Goal: Task Accomplishment & Management: Manage account settings

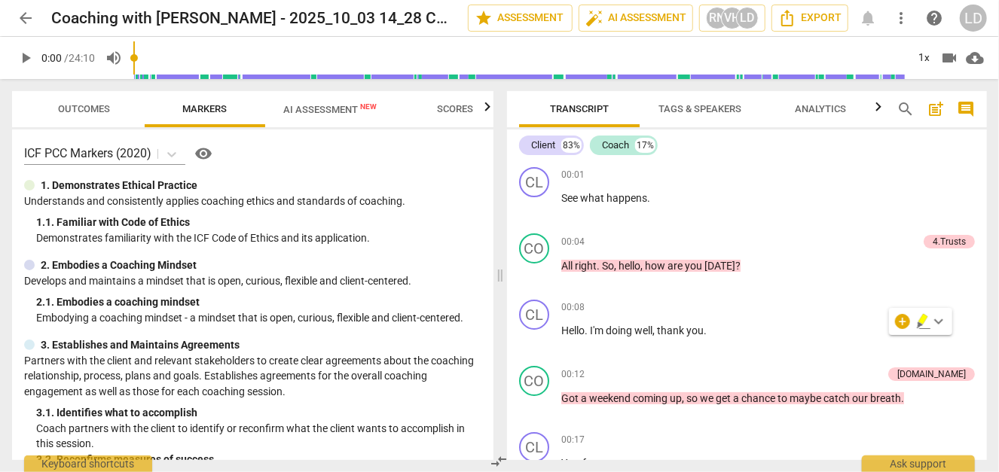
scroll to position [591, 0]
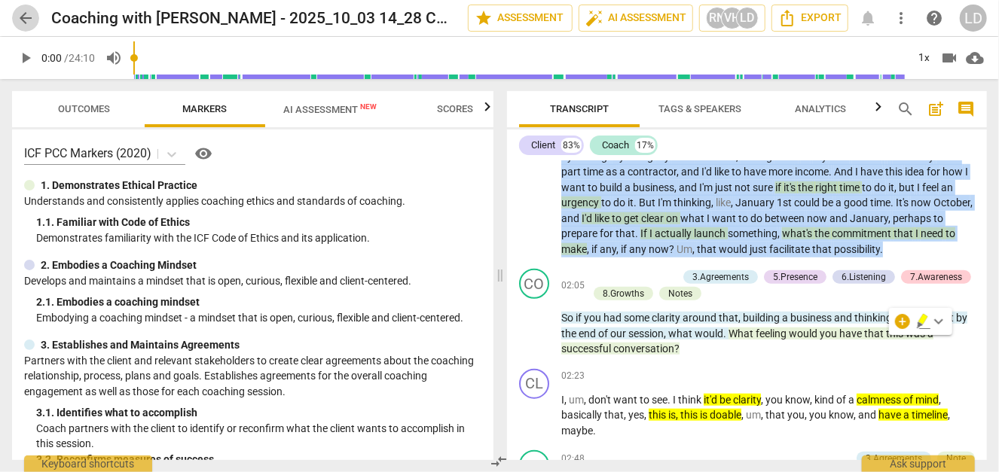
click at [30, 16] on span "arrow_back" at bounding box center [26, 18] width 18 height 18
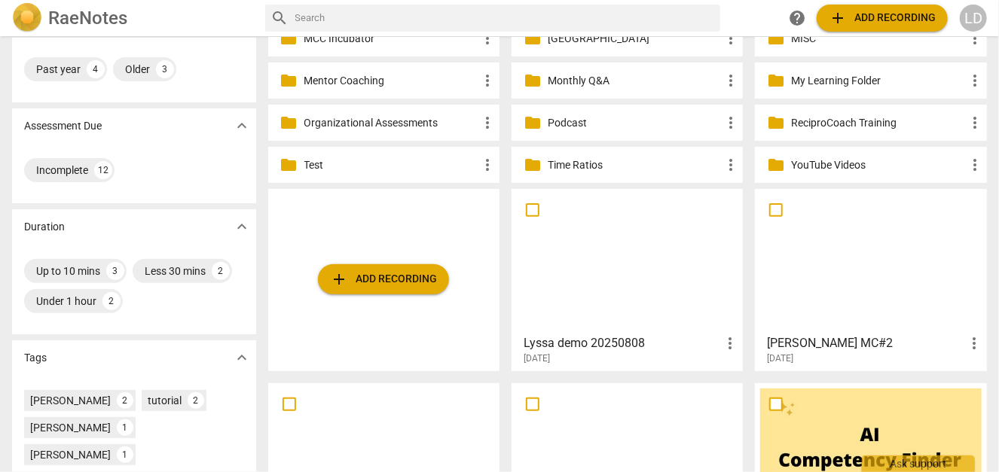
scroll to position [191, 0]
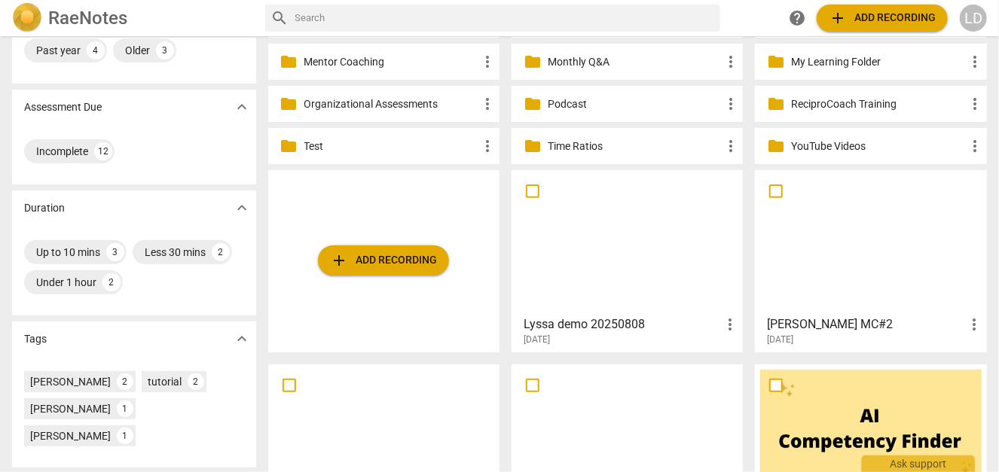
click at [585, 231] on div at bounding box center [627, 242] width 221 height 133
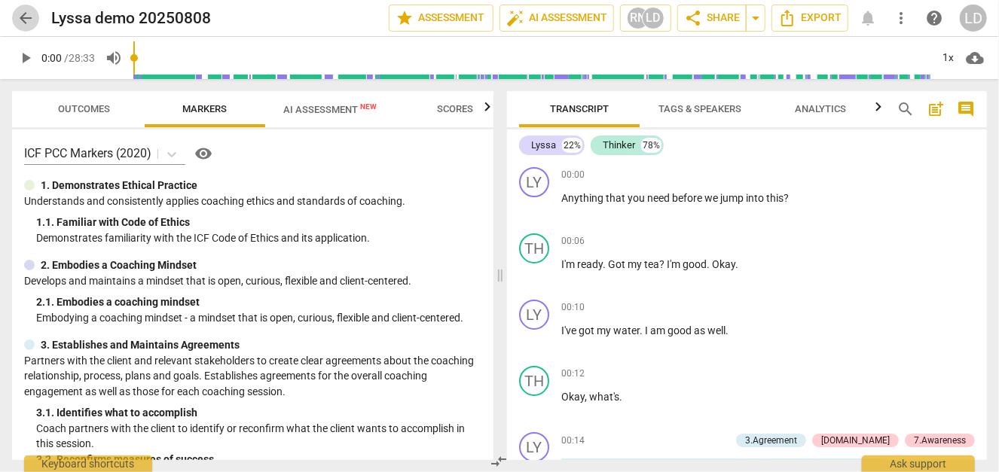
click at [18, 11] on span "arrow_back" at bounding box center [26, 18] width 18 height 18
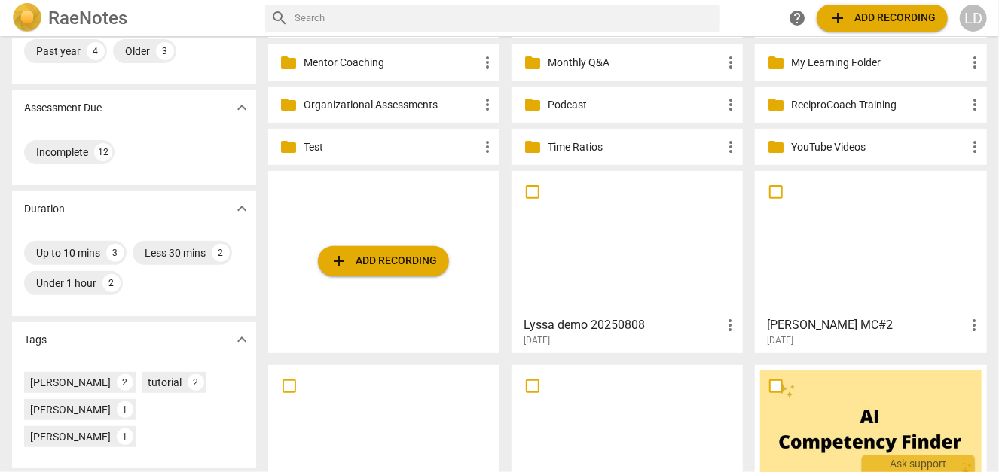
scroll to position [191, 0]
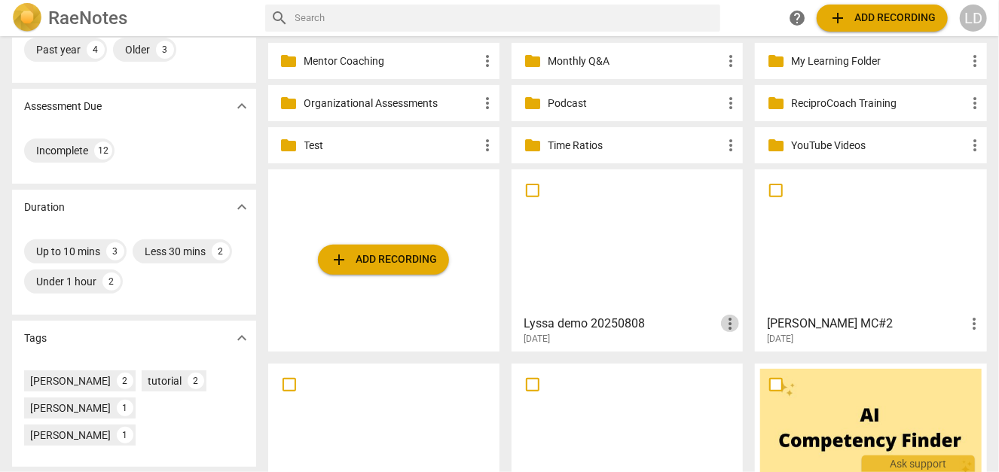
click at [723, 315] on span "more_vert" at bounding box center [730, 324] width 18 height 18
click at [730, 315] on li "Move" at bounding box center [746, 318] width 57 height 36
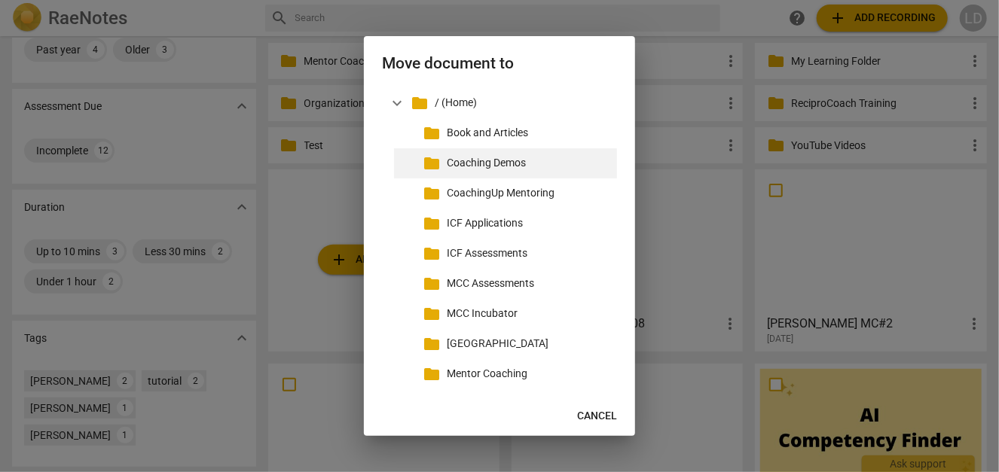
click at [544, 167] on p "Coaching Demos" at bounding box center [529, 163] width 164 height 16
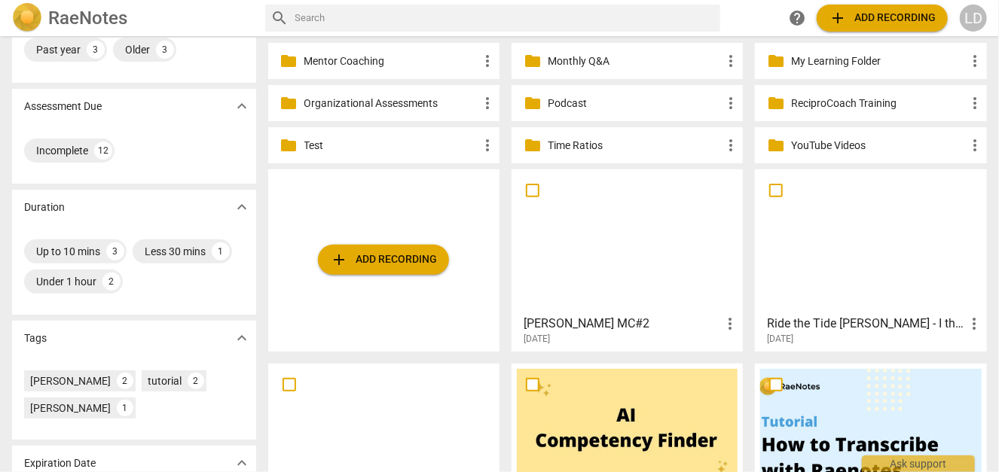
click at [842, 280] on div at bounding box center [870, 241] width 221 height 133
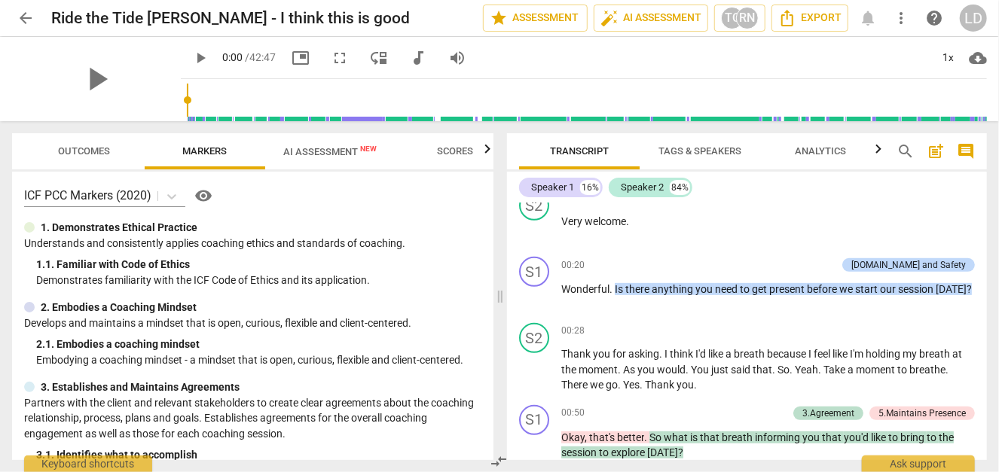
scroll to position [353, 0]
click at [329, 147] on span "AI Assessment New" at bounding box center [329, 151] width 93 height 11
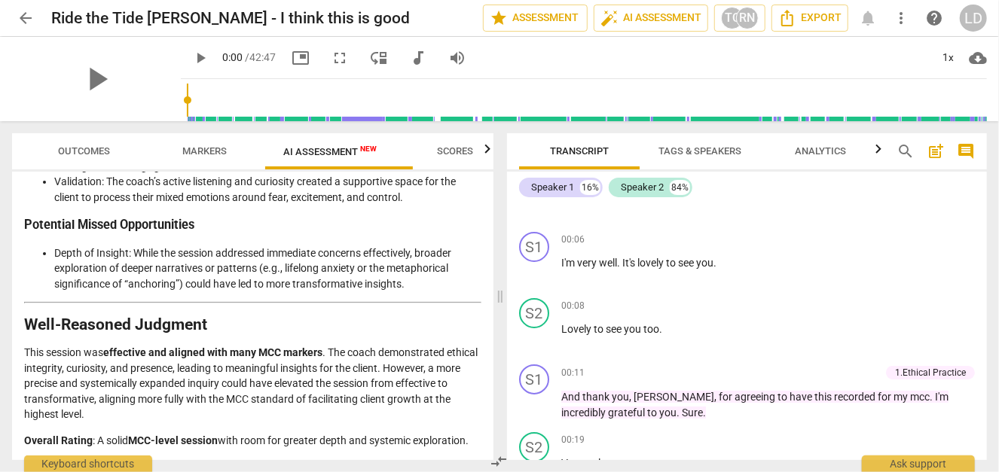
scroll to position [0, 0]
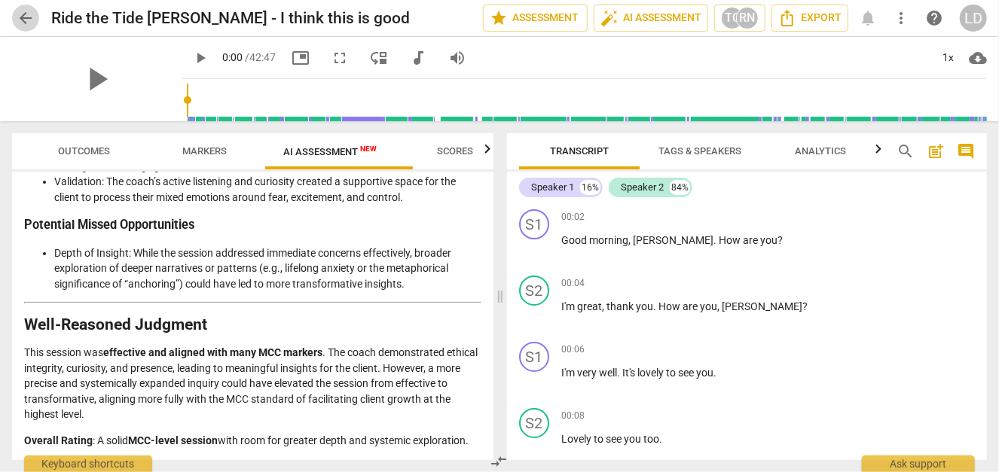
click at [23, 14] on span "arrow_back" at bounding box center [26, 18] width 18 height 18
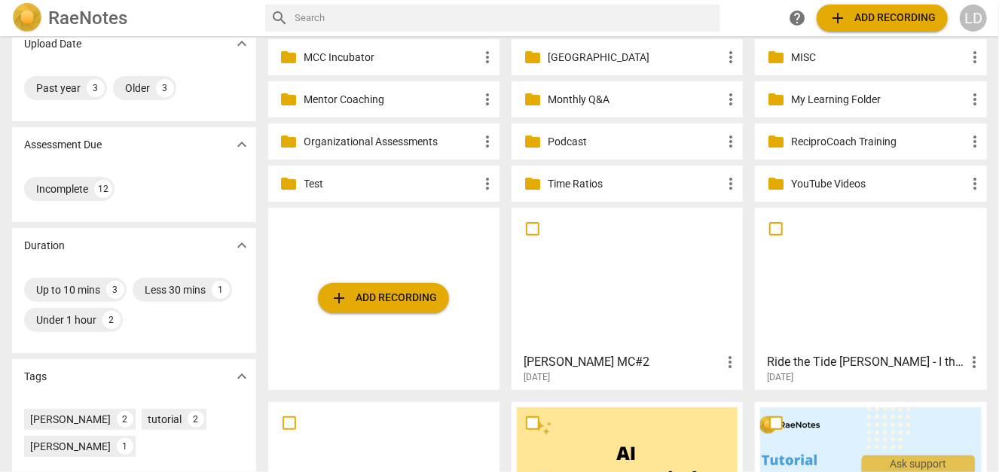
scroll to position [154, 0]
click at [968, 357] on span "more_vert" at bounding box center [974, 362] width 18 height 18
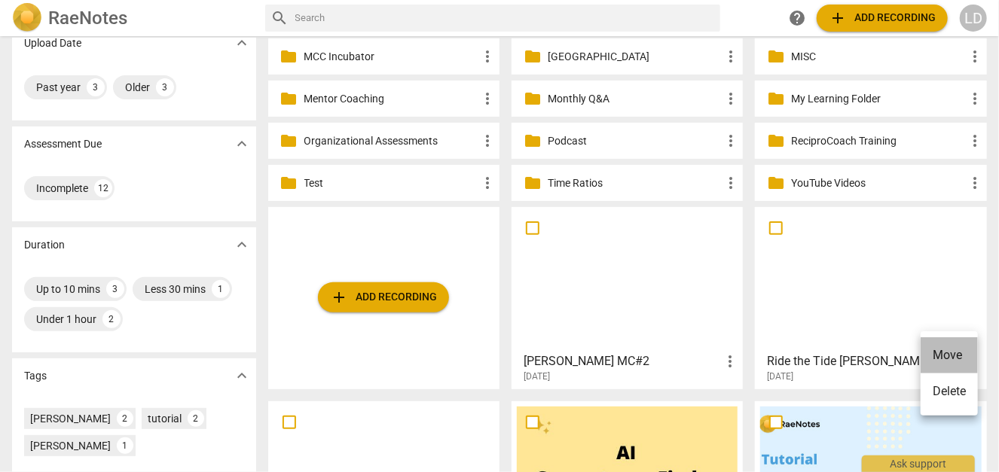
click at [963, 353] on li "Move" at bounding box center [949, 356] width 57 height 36
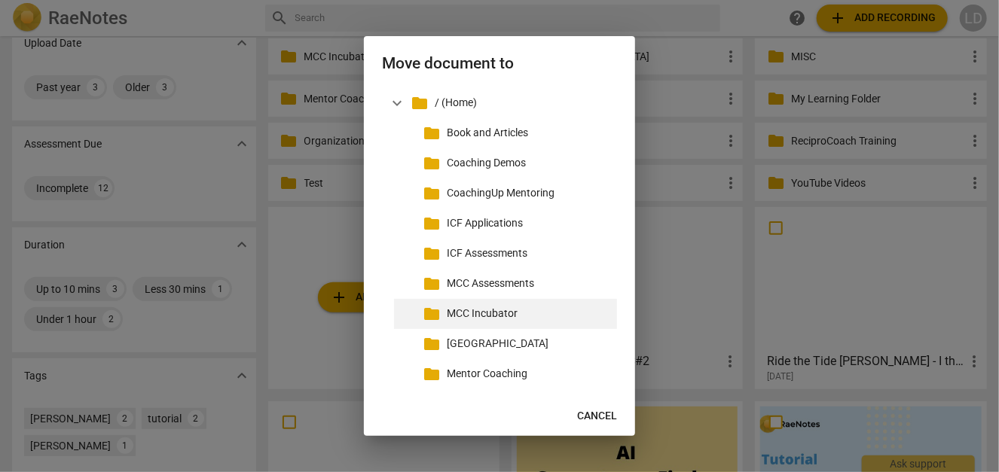
click at [513, 318] on p "MCC Incubator" at bounding box center [529, 314] width 164 height 16
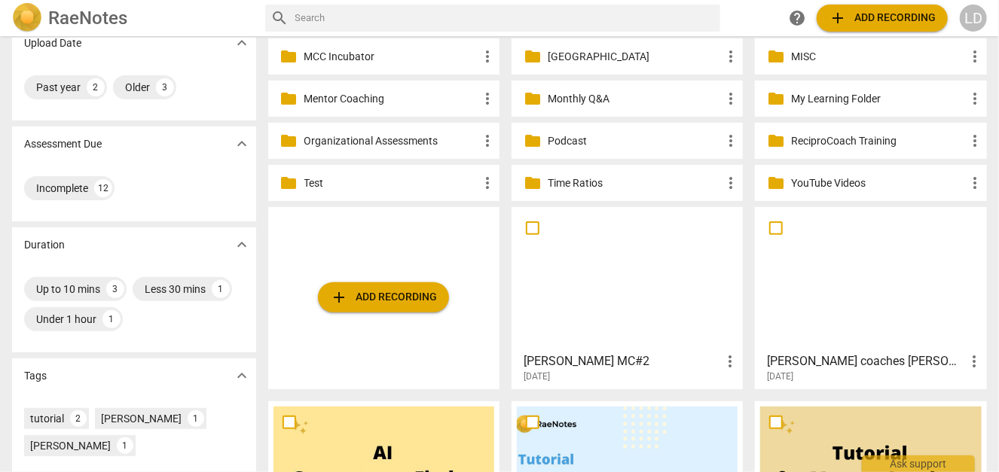
click at [628, 301] on div at bounding box center [627, 278] width 221 height 133
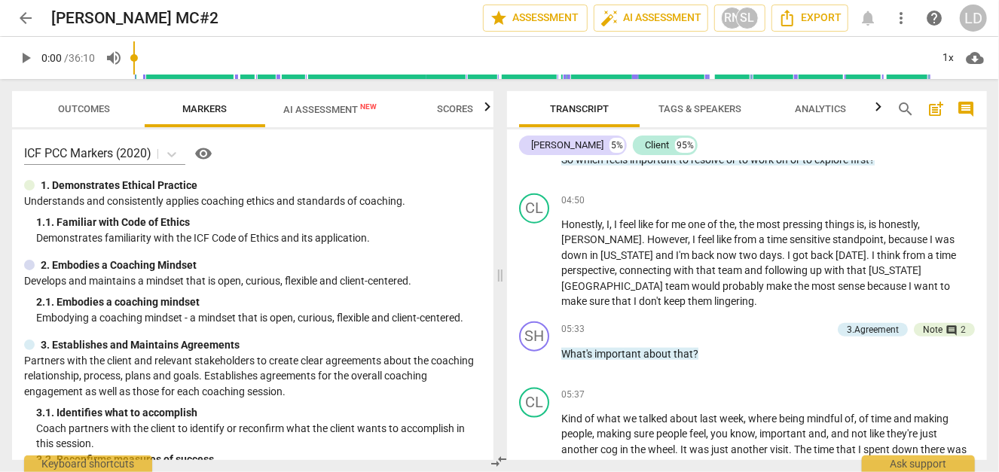
scroll to position [816, 0]
click at [28, 21] on span "arrow_back" at bounding box center [26, 18] width 18 height 18
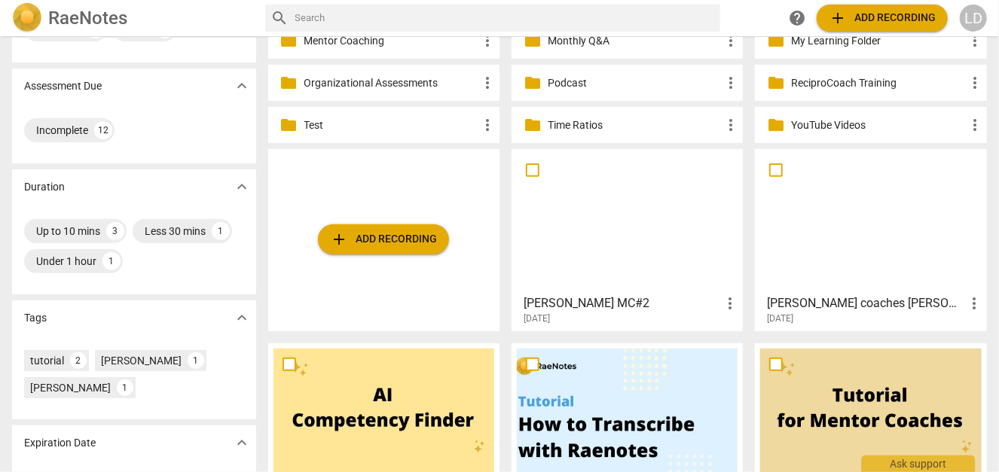
scroll to position [234, 0]
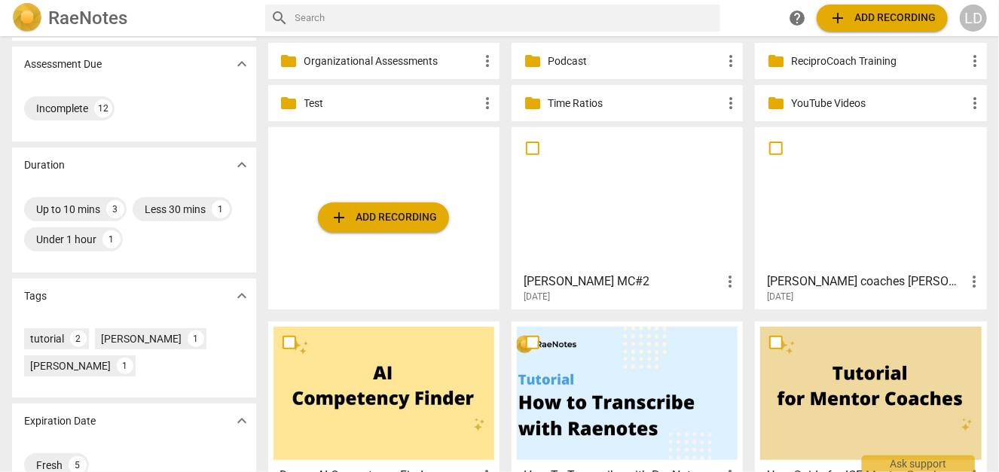
click at [721, 284] on span "more_vert" at bounding box center [730, 282] width 18 height 18
click at [735, 275] on li "Move" at bounding box center [746, 276] width 57 height 36
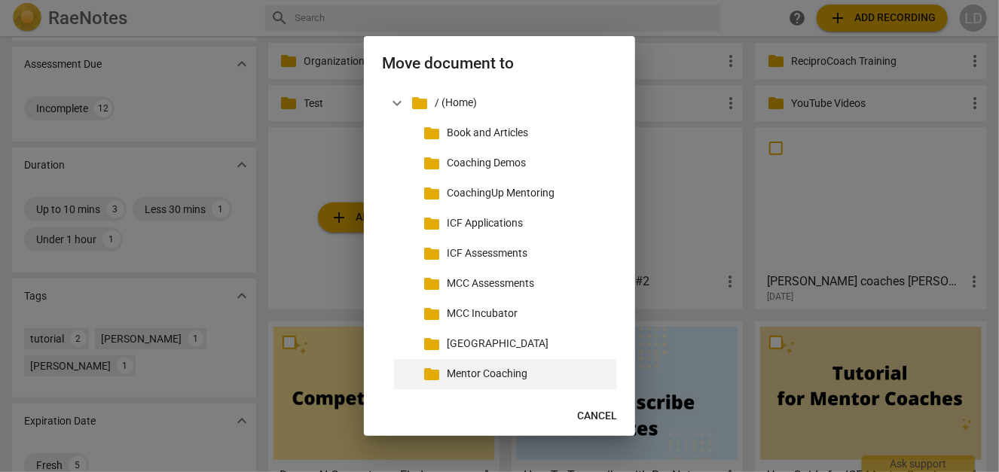
click at [500, 382] on p "Mentor Coaching" at bounding box center [529, 374] width 164 height 16
